Goal: Task Accomplishment & Management: Use online tool/utility

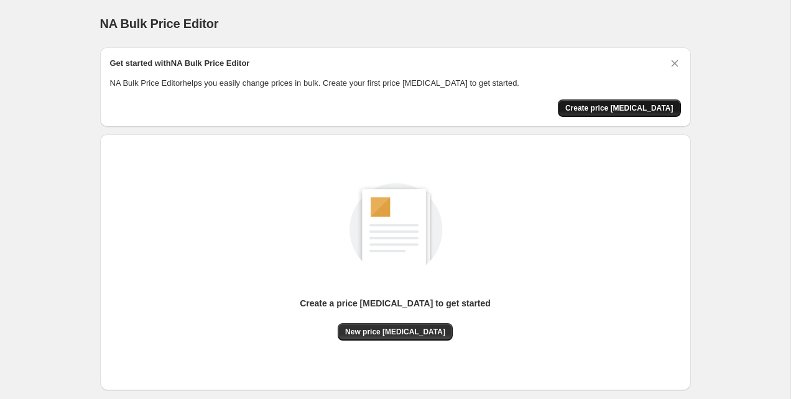
click at [606, 109] on span "Create price [MEDICAL_DATA]" at bounding box center [619, 108] width 108 height 10
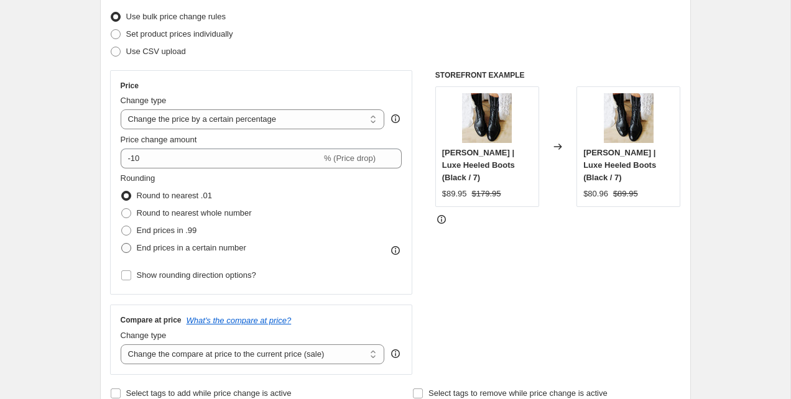
scroll to position [178, 0]
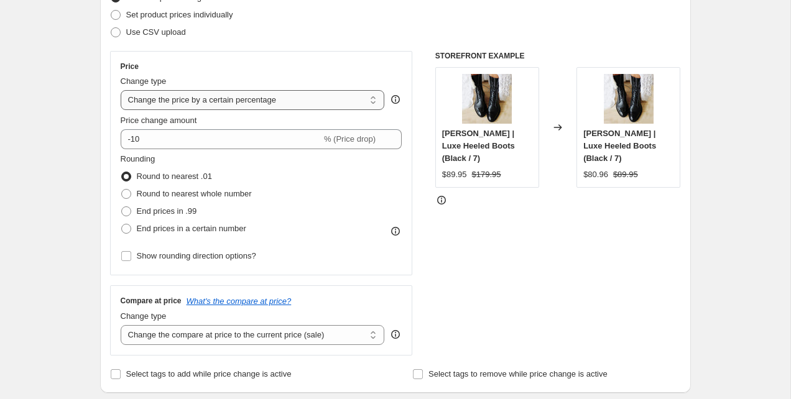
click at [172, 95] on select "Change the price to a certain amount Change the price by a certain amount Chang…" at bounding box center [253, 100] width 264 height 20
select select "no_change"
click at [121, 90] on select "Change the price to a certain amount Change the price by a certain amount Chang…" at bounding box center [253, 100] width 264 height 20
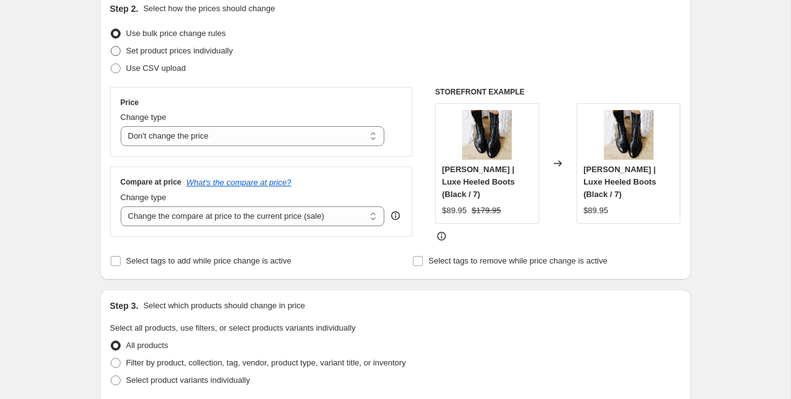
scroll to position [165, 0]
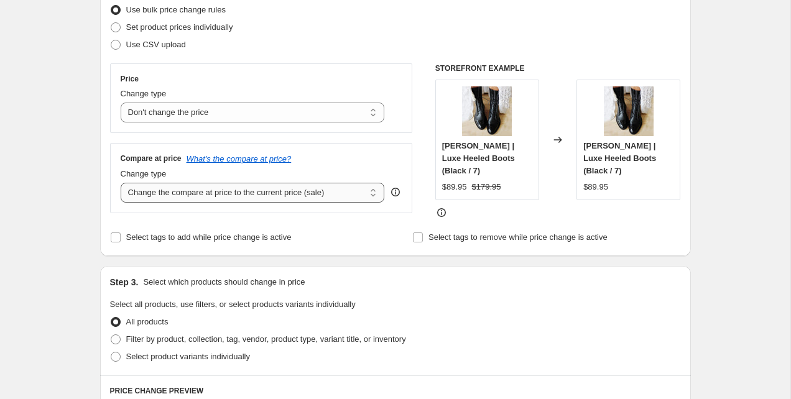
click at [203, 188] on select "Change the compare at price to the current price (sale) Change the compare at p…" at bounding box center [253, 193] width 264 height 20
select select "remove"
click at [121, 183] on select "Change the compare at price to the current price (sale) Change the compare at p…" at bounding box center [253, 193] width 264 height 20
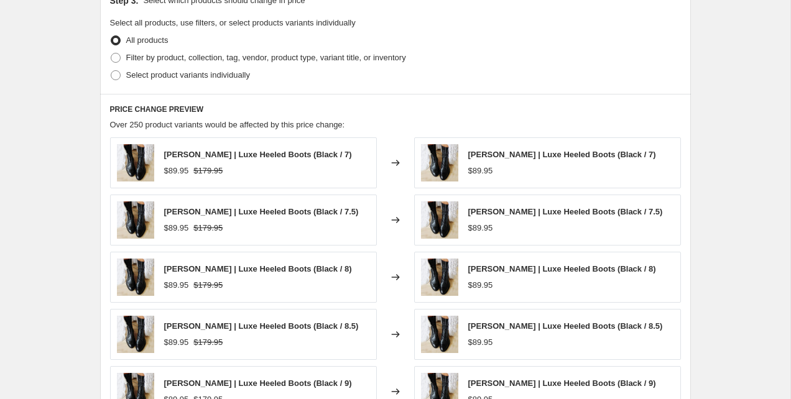
scroll to position [689, 0]
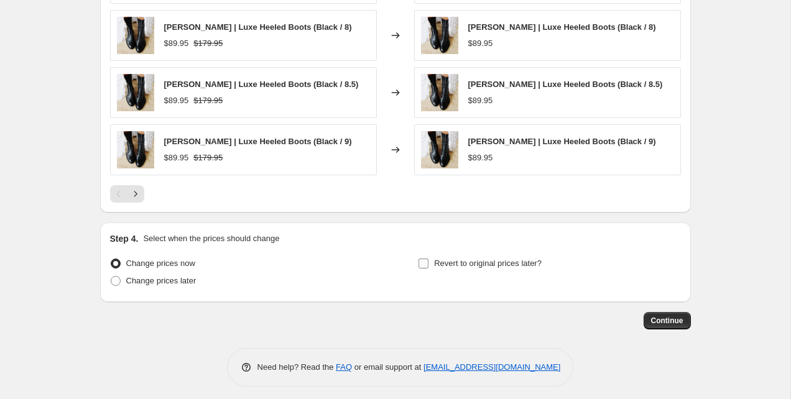
click at [486, 261] on span "Revert to original prices later?" at bounding box center [488, 263] width 108 height 9
click at [428, 261] on input "Revert to original prices later?" at bounding box center [423, 264] width 10 height 10
checkbox input "true"
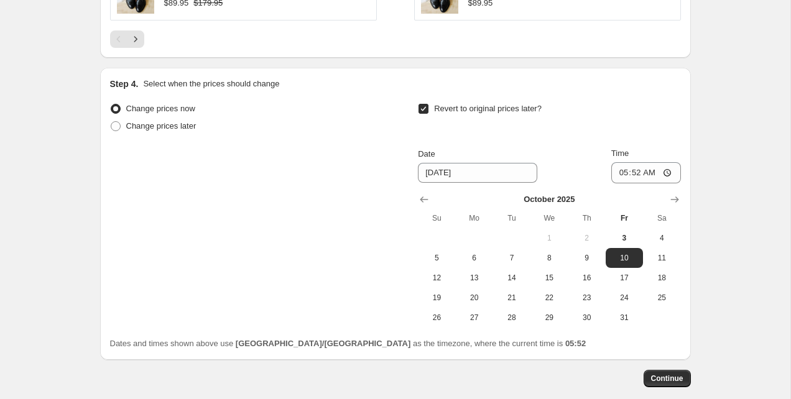
scroll to position [867, 0]
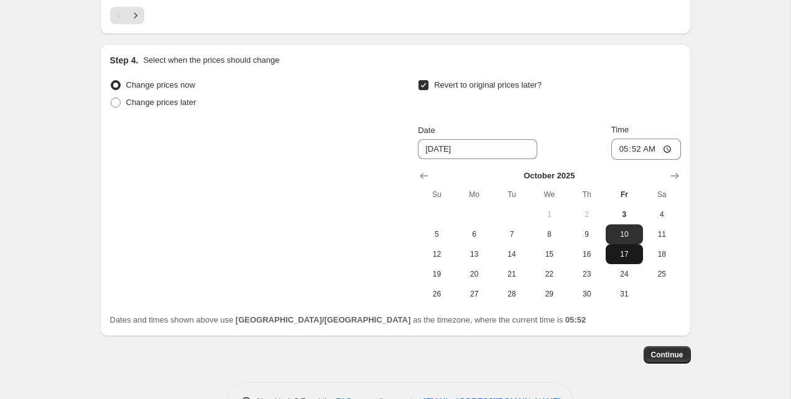
click at [630, 252] on span "17" at bounding box center [624, 254] width 27 height 10
type input "10/17/2025"
click at [670, 350] on span "Continue" at bounding box center [667, 355] width 32 height 10
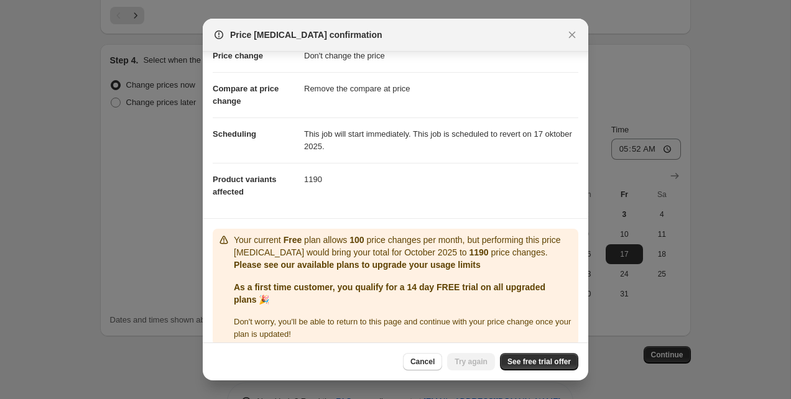
scroll to position [47, 0]
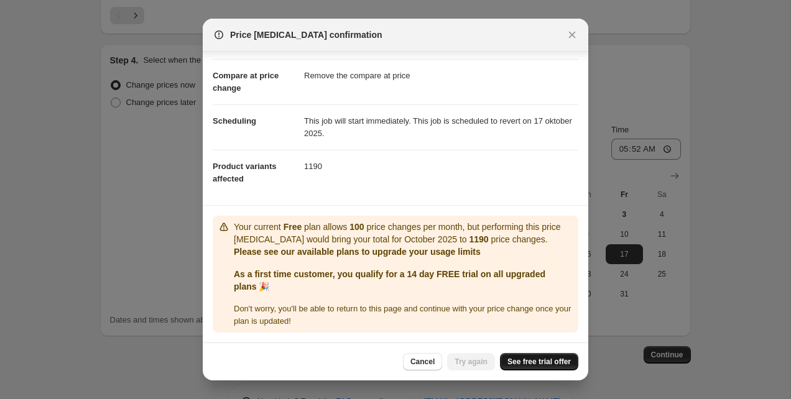
click at [537, 362] on span "See free trial offer" at bounding box center [538, 362] width 63 height 10
click at [542, 358] on span "See free trial offer" at bounding box center [538, 362] width 63 height 10
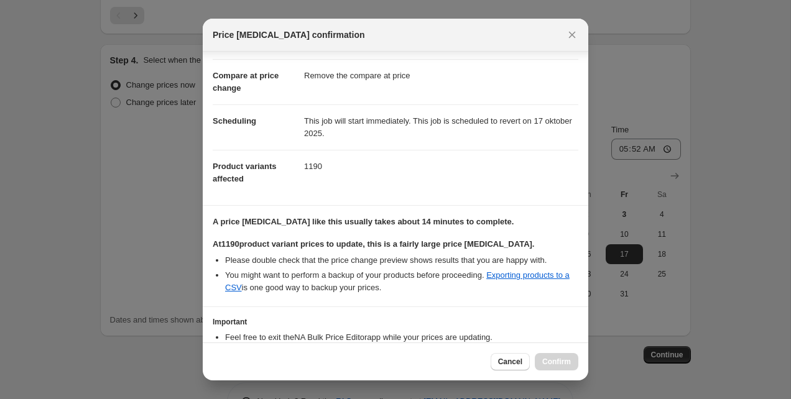
scroll to position [129, 0]
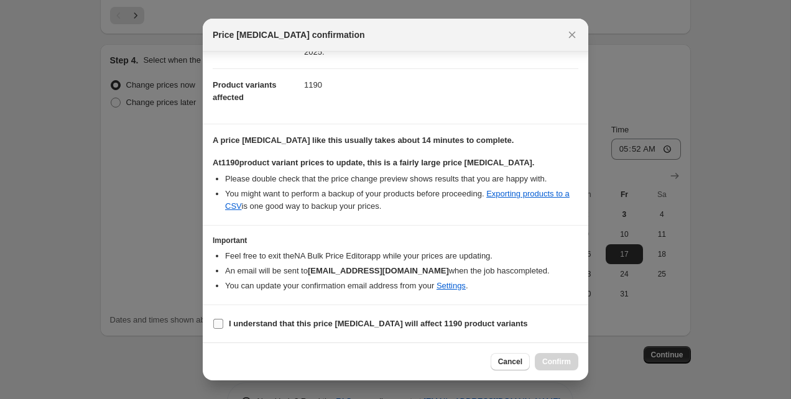
click at [262, 326] on b "I understand that this price change job will affect 1190 product variants" at bounding box center [378, 323] width 299 height 9
click at [223, 326] on input "I understand that this price change job will affect 1190 product variants" at bounding box center [218, 324] width 10 height 10
checkbox input "true"
click at [573, 361] on button "Confirm" at bounding box center [557, 361] width 44 height 17
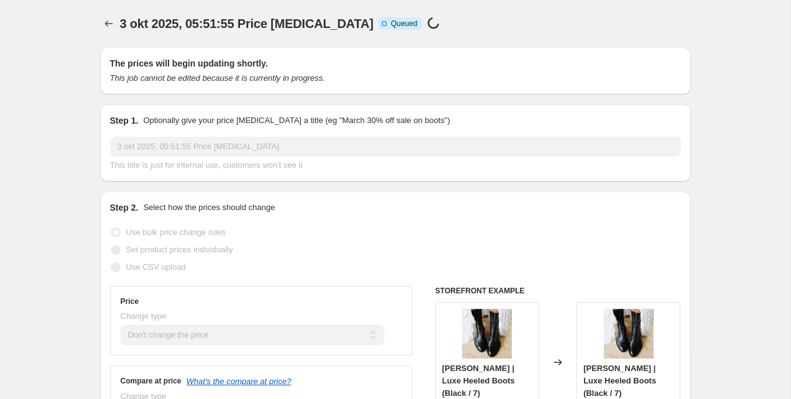
scroll to position [867, 0]
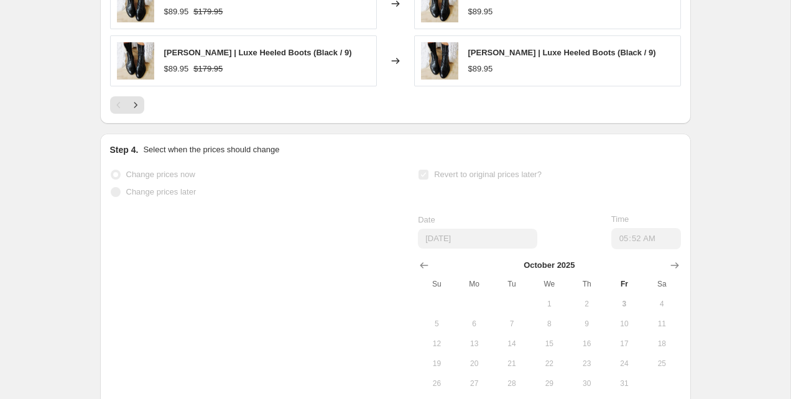
select select "no_change"
select select "remove"
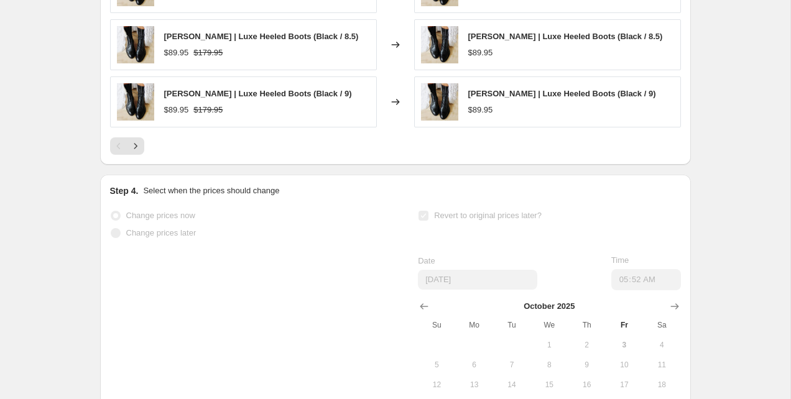
scroll to position [0, 0]
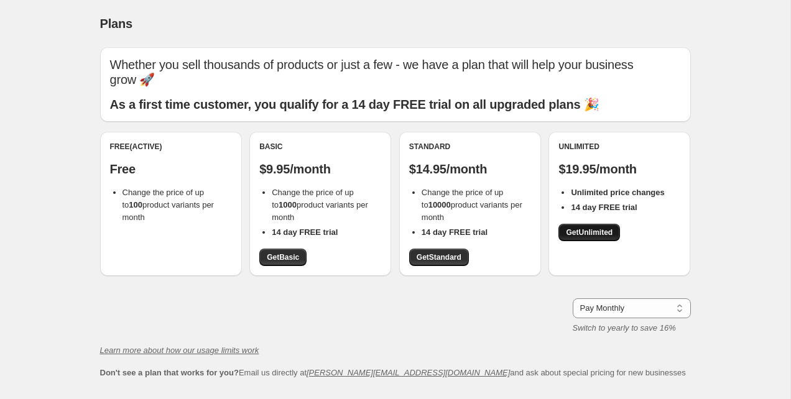
click at [589, 228] on span "Get Unlimited" at bounding box center [589, 233] width 47 height 10
